Goal: Information Seeking & Learning: Learn about a topic

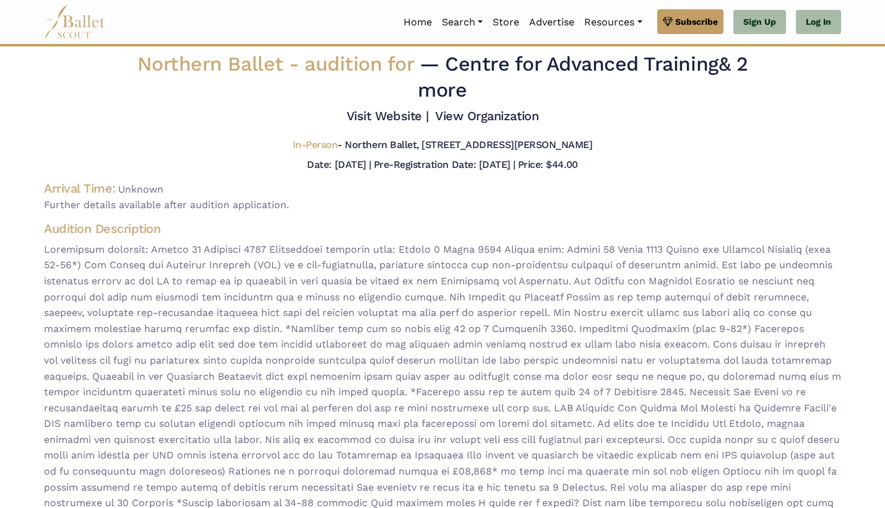
click at [74, 27] on img at bounding box center [75, 22] width 62 height 34
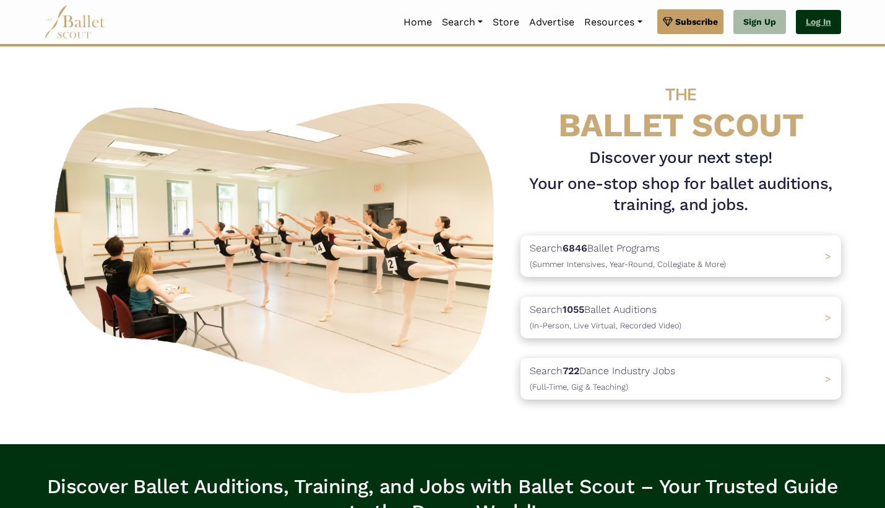
click at [816, 20] on link "Log In" at bounding box center [818, 22] width 45 height 25
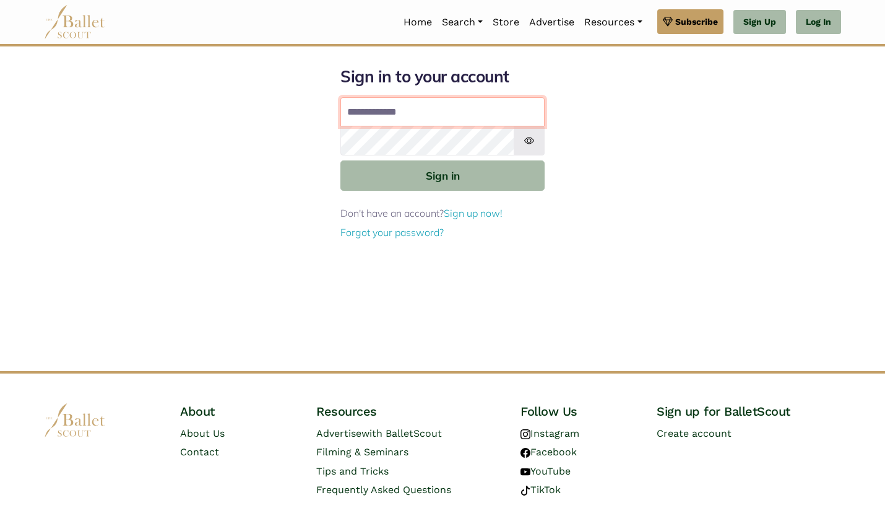
type input "**********"
click at [443, 175] on button "Sign in" at bounding box center [442, 175] width 204 height 30
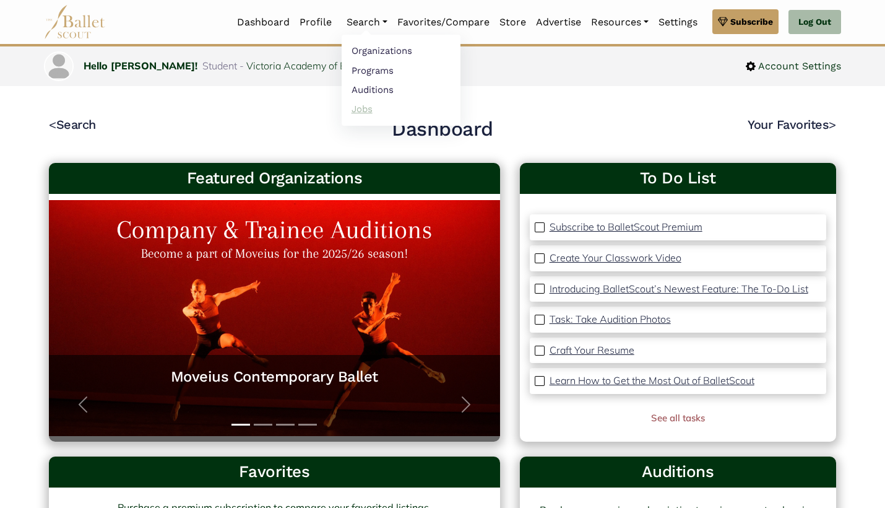
click at [359, 105] on link "Jobs" at bounding box center [401, 108] width 119 height 19
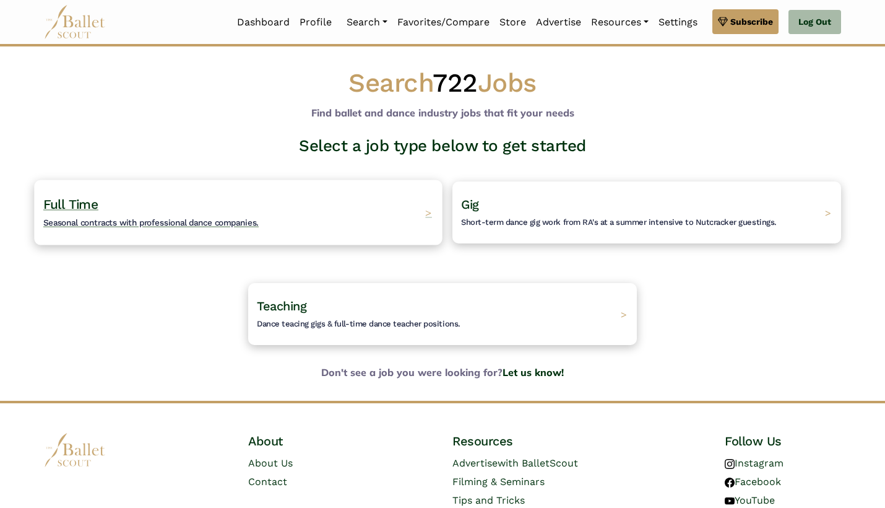
click at [308, 220] on div "Full Time Seasonal contracts with professional dance companies. >" at bounding box center [238, 212] width 408 height 65
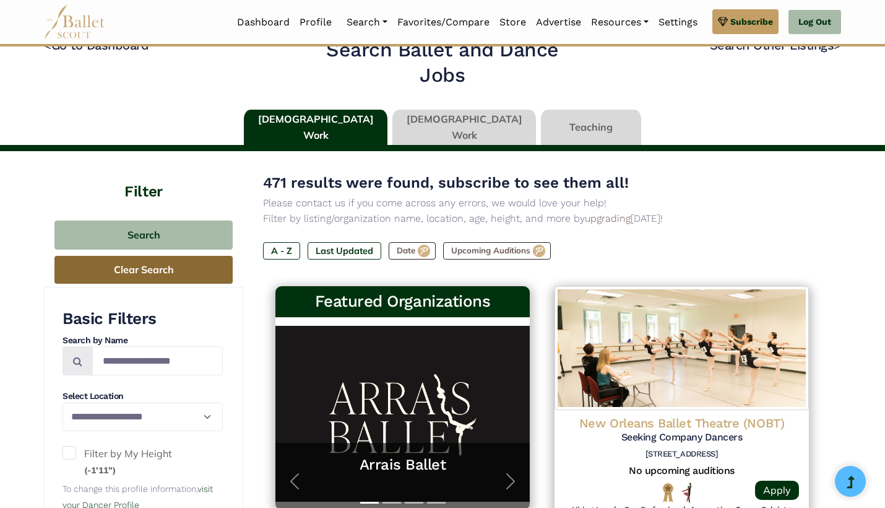
scroll to position [30, 0]
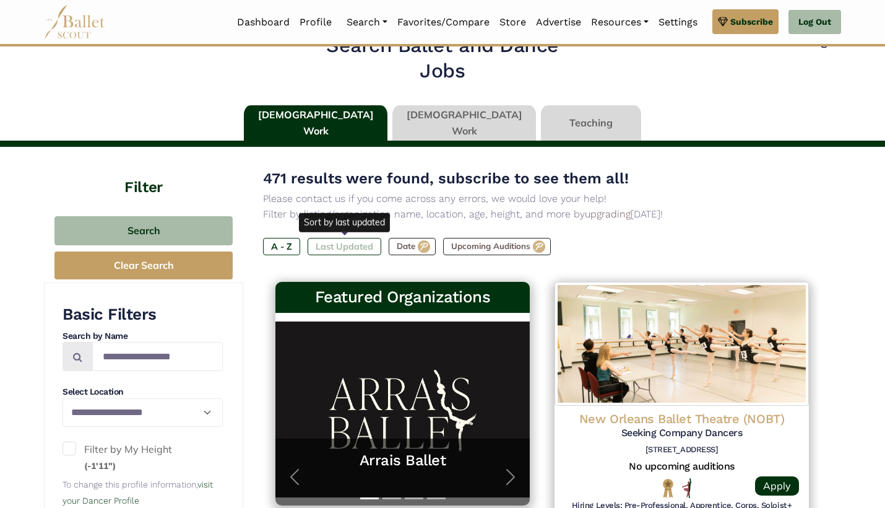
click at [345, 243] on label "Last Updated" at bounding box center [345, 246] width 74 height 17
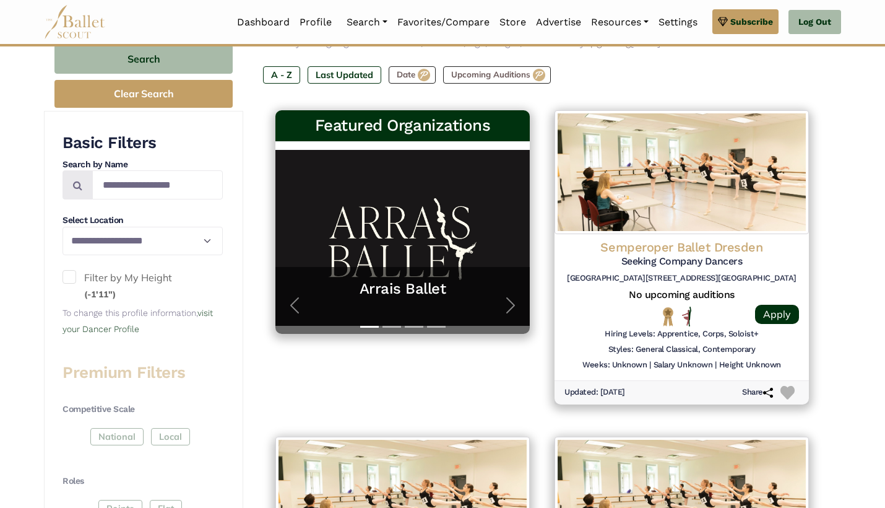
scroll to position [204, 0]
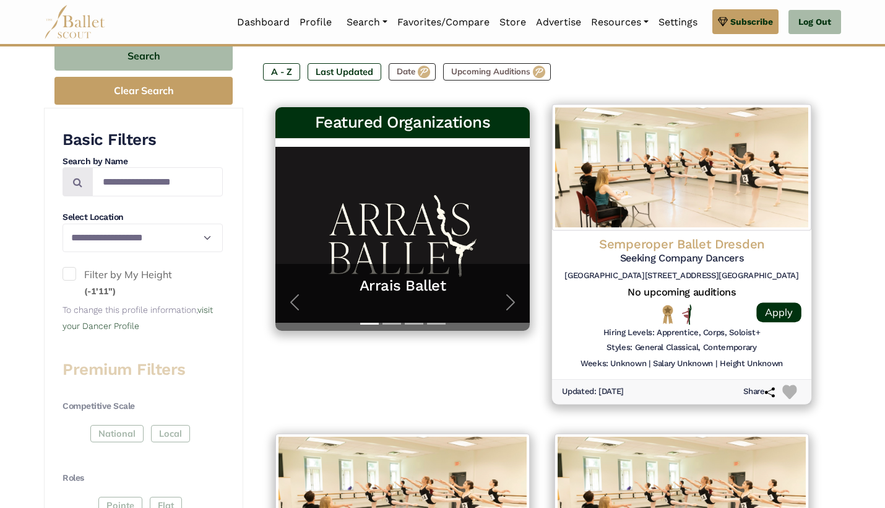
click at [761, 246] on h4 "Semperoper Ballet Dresden" at bounding box center [682, 244] width 240 height 17
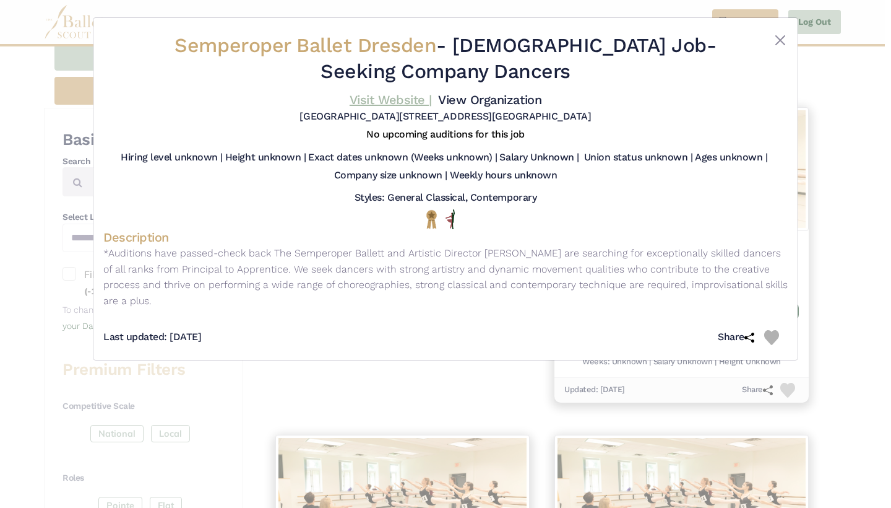
click at [432, 98] on link "Visit Website |" at bounding box center [391, 99] width 82 height 15
click at [443, 427] on div "Semperoper Ballet [GEOGRAPHIC_DATA] - [DEMOGRAPHIC_DATA] Job - Seeking Company …" at bounding box center [445, 254] width 891 height 508
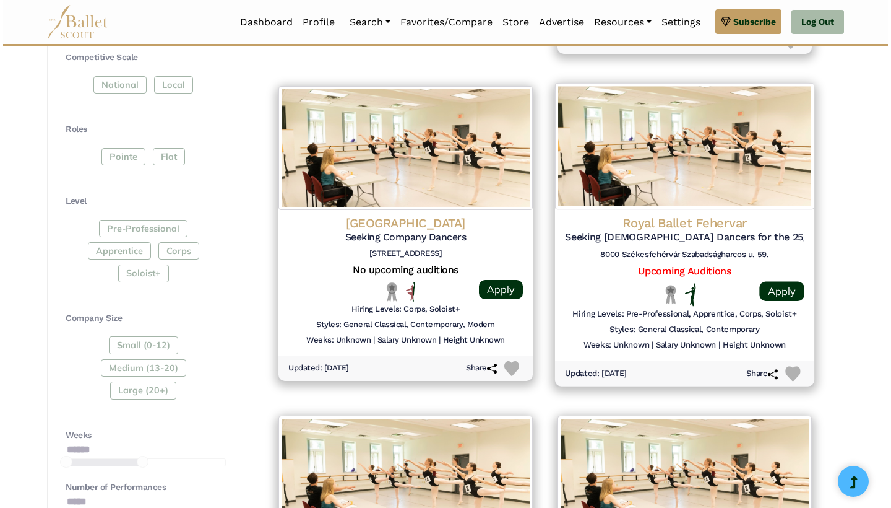
scroll to position [553, 0]
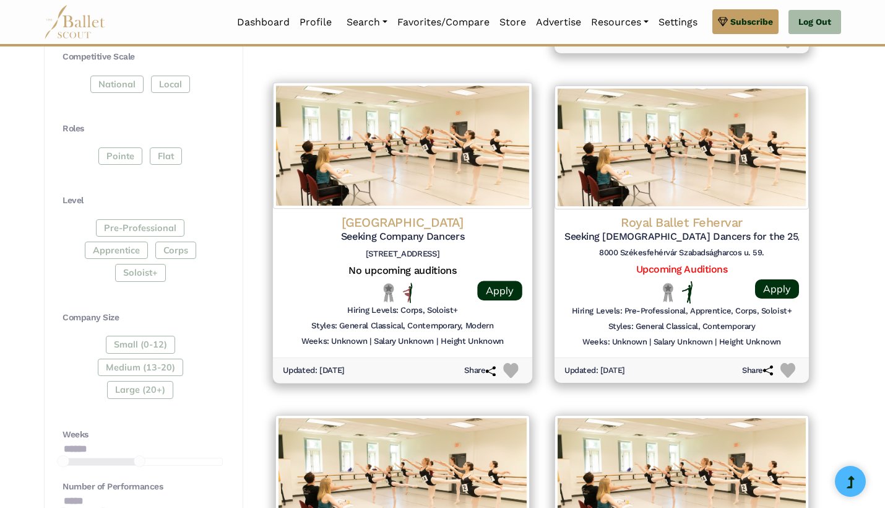
click at [442, 220] on h4 "[GEOGRAPHIC_DATA]" at bounding box center [403, 222] width 240 height 17
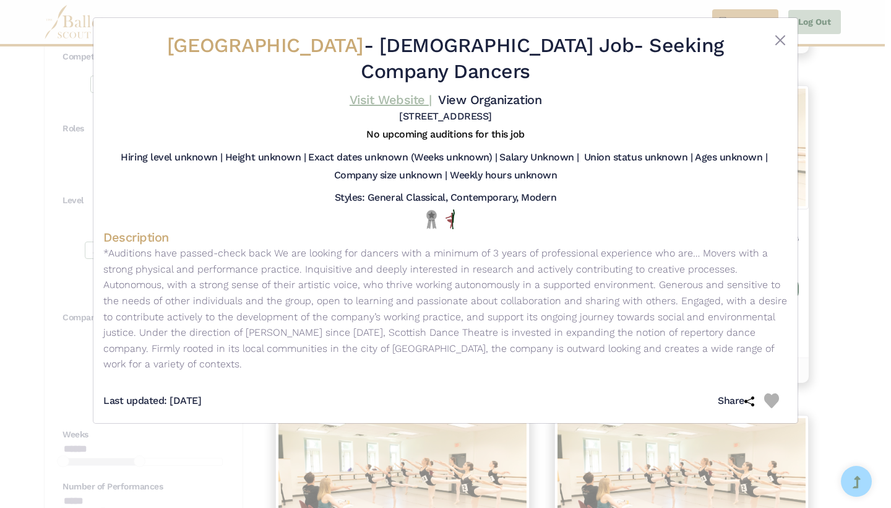
click at [432, 102] on link "Visit Website |" at bounding box center [391, 99] width 82 height 15
